Goal: Transaction & Acquisition: Purchase product/service

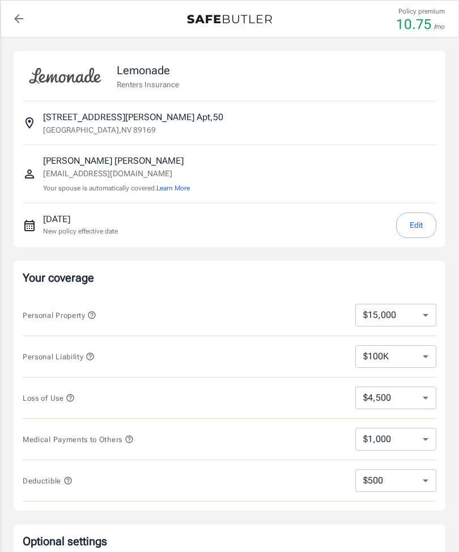
select select "15000"
select select "500"
click at [419, 306] on select "$10,000 $15,000 $20,000 $25,000 $30,000 $40,000 $50,000 $100K $150K $200K $250K" at bounding box center [396, 315] width 81 height 23
select select "100000"
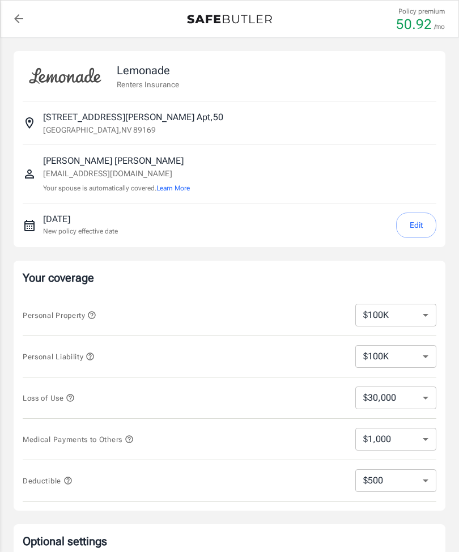
click at [418, 394] on select "$30,000 $39,000 $51,000 $63,000 $78,000 $99,000 $123K $153K $189K $198K" at bounding box center [396, 398] width 81 height 23
select select "123000"
click at [427, 438] on select "$1,000 $2,000 $3,000 $4,000 $5,000" at bounding box center [396, 439] width 81 height 23
select select "2000"
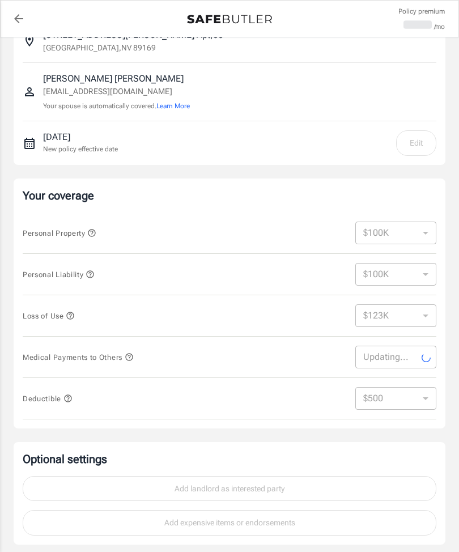
scroll to position [83, 0]
select select "2000"
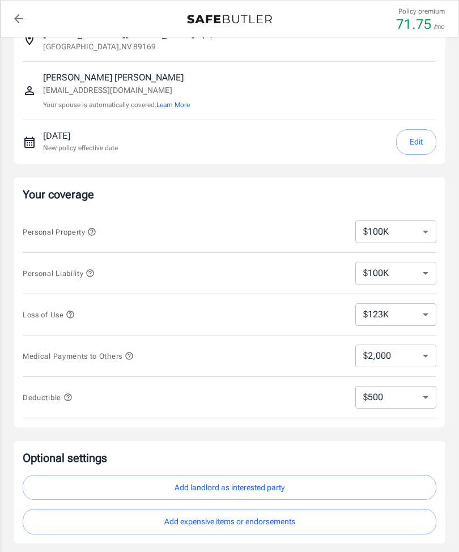
click at [418, 392] on select "$250 $500 $1,000 $2,500" at bounding box center [396, 397] width 81 height 23
select select "1000"
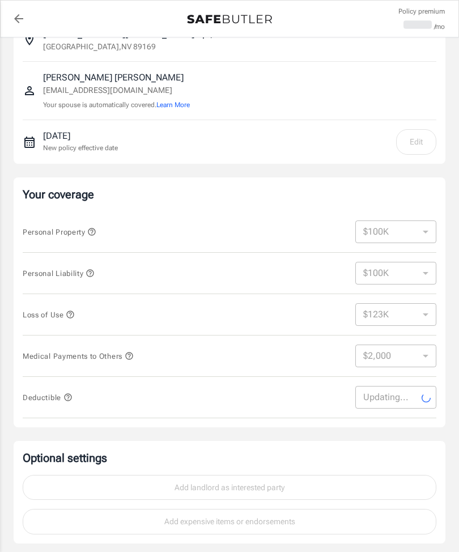
select select "1000"
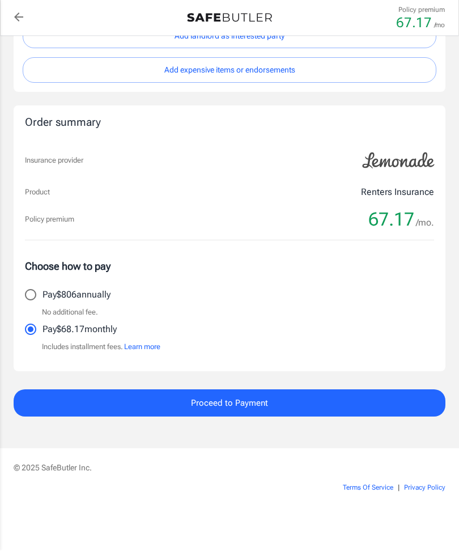
scroll to position [533, 0]
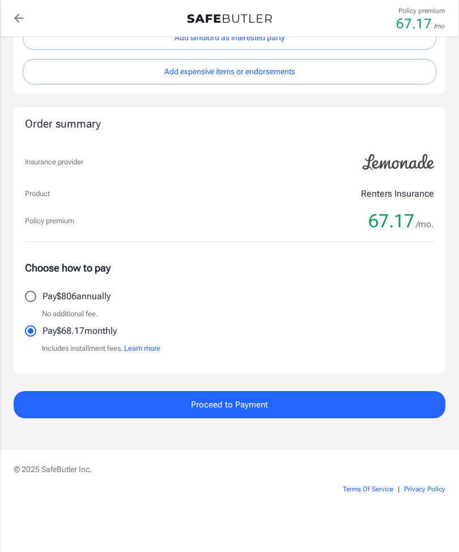
click at [49, 159] on p "Insurance provider" at bounding box center [54, 162] width 58 height 11
click at [146, 346] on button "Learn more" at bounding box center [142, 349] width 36 height 11
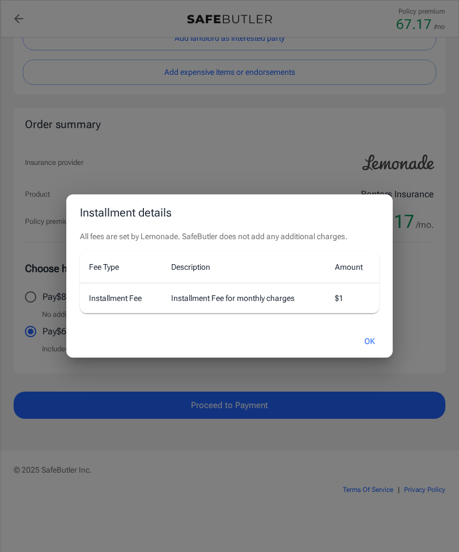
click at [377, 348] on button "OK" at bounding box center [370, 341] width 37 height 24
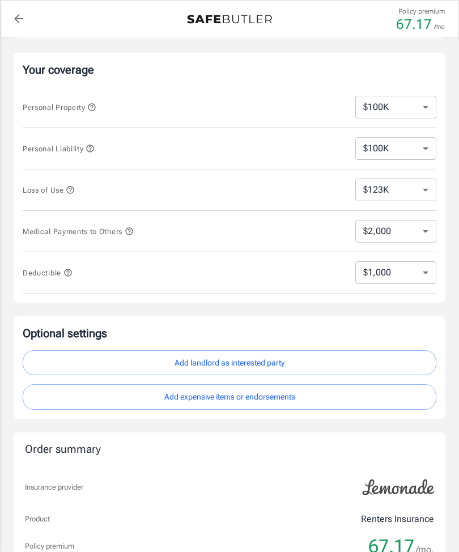
scroll to position [212, 0]
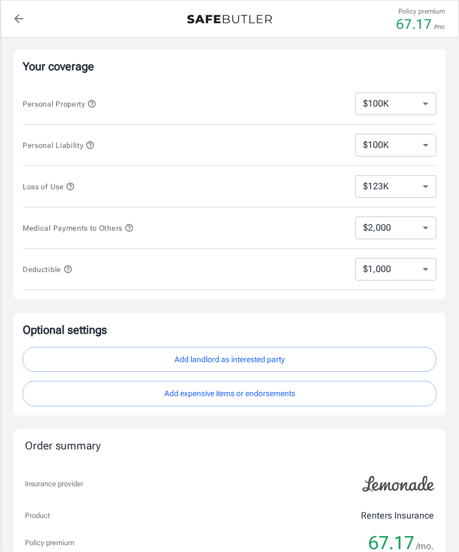
click at [73, 354] on button "Add landlord as interested party" at bounding box center [230, 360] width 414 height 26
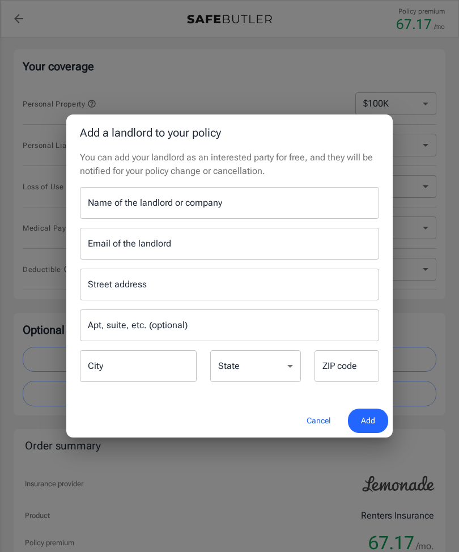
click at [69, 484] on div "Add a landlord to your policy You can add your landlord as an interested party …" at bounding box center [229, 276] width 459 height 552
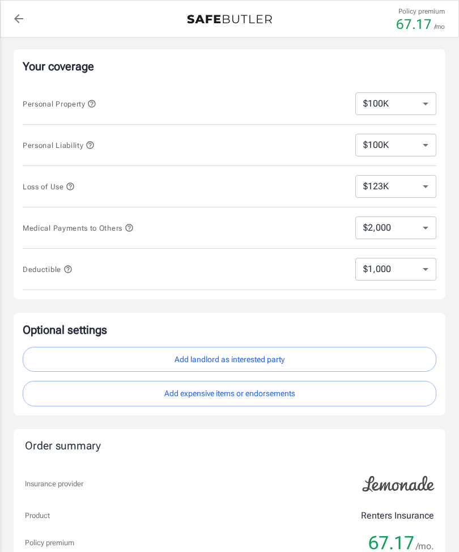
click at [74, 392] on button "Add expensive items or endorsements" at bounding box center [230, 394] width 414 height 26
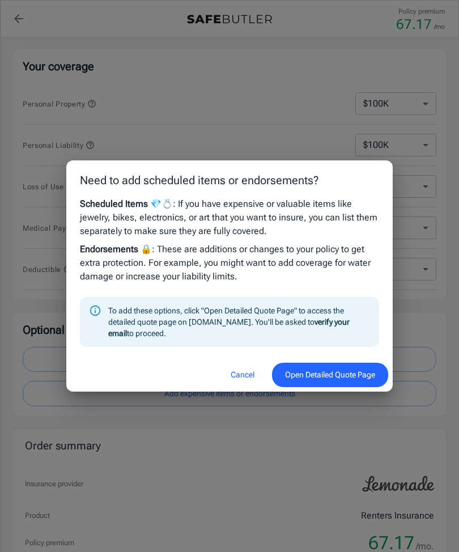
click at [92, 439] on div "Need to add scheduled items or endorsements? Scheduled Items 💎💍 : If you have e…" at bounding box center [229, 276] width 459 height 552
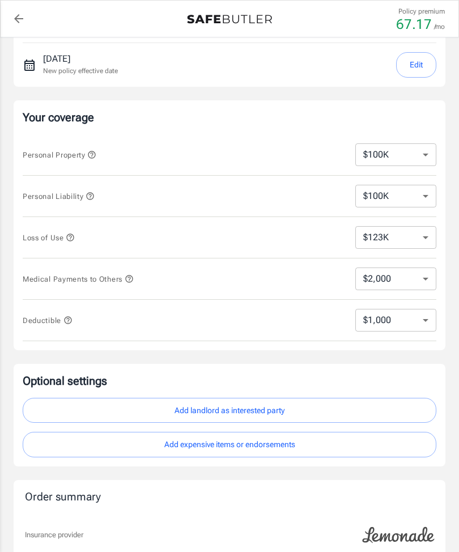
scroll to position [0, 0]
